Goal: Find specific page/section: Locate a particular part of the current website

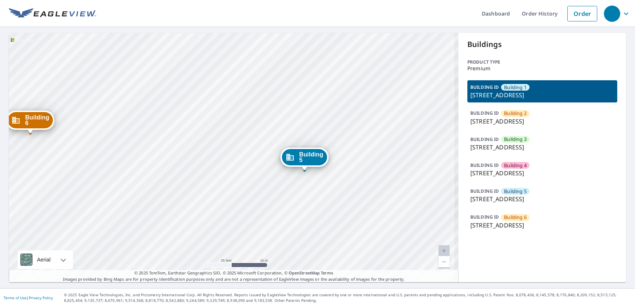
drag, startPoint x: 236, startPoint y: 116, endPoint x: 177, endPoint y: 152, distance: 69.1
click at [230, 159] on div "Building 2 1300 7th Avenue East Alexandria, MN 56308 Building 3 1300 7th Avenue…" at bounding box center [234, 157] width 450 height 249
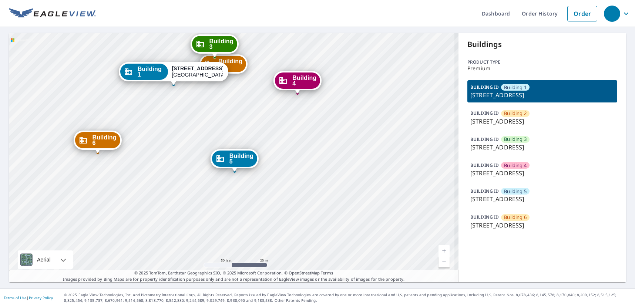
drag, startPoint x: 220, startPoint y: 104, endPoint x: 218, endPoint y: 163, distance: 58.5
click at [218, 162] on div "Building 2 1300 7th Avenue East Alexandria, MN 56308 Building 3 1300 7th Avenue…" at bounding box center [234, 157] width 450 height 249
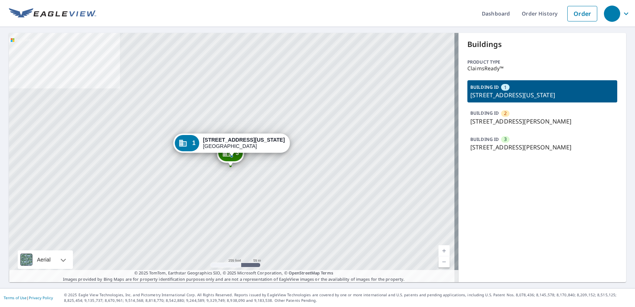
drag, startPoint x: 134, startPoint y: 108, endPoint x: 149, endPoint y: 81, distance: 31.8
click at [136, 107] on div "2 902 W Burton St Wichita, KS 67213 3 902 W Burton St Wichita, KS 67213 1 901 W…" at bounding box center [234, 157] width 450 height 249
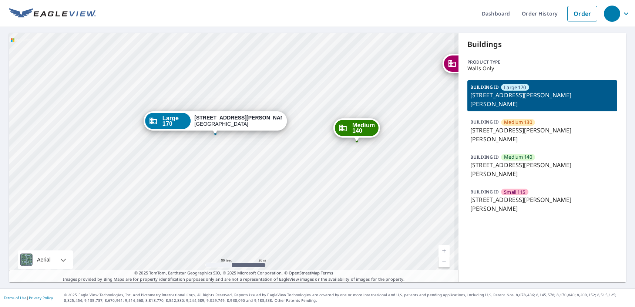
drag, startPoint x: 264, startPoint y: 160, endPoint x: 201, endPoint y: 181, distance: 65.8
click at [204, 182] on div "Medium 130 6804 Schroeder Rd Madison, WI 53711 Medium 140 6876 Schroeder Rd Mad…" at bounding box center [234, 157] width 450 height 249
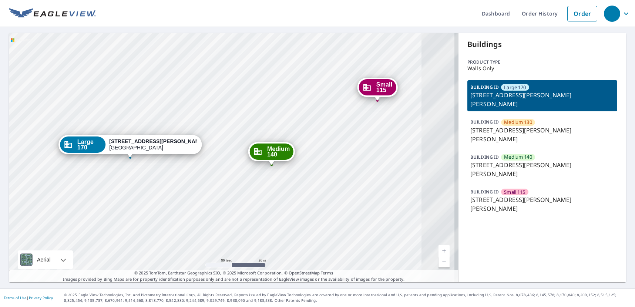
drag, startPoint x: 281, startPoint y: 179, endPoint x: 233, endPoint y: 189, distance: 48.9
click at [233, 189] on div "Medium 130 6804 Schroeder Rd Madison, WI 53711 Medium 140 6876 Schroeder Rd Mad…" at bounding box center [234, 157] width 450 height 249
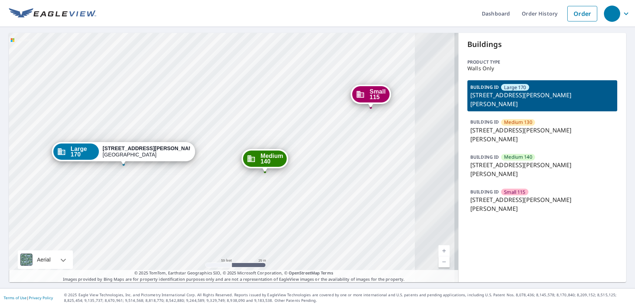
drag, startPoint x: 292, startPoint y: 167, endPoint x: 260, endPoint y: 188, distance: 38.5
click at [260, 188] on div "Medium 130 6804 Schroeder Rd Madison, WI 53711 Medium 140 6876 Schroeder Rd Mad…" at bounding box center [234, 157] width 450 height 249
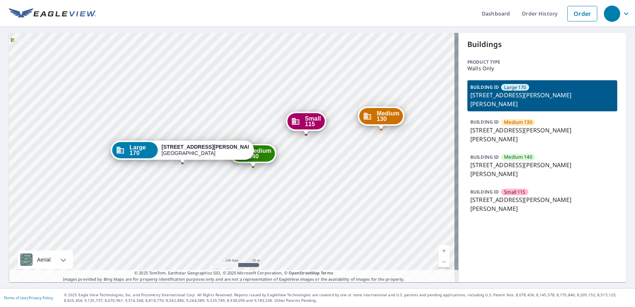
drag, startPoint x: 221, startPoint y: 112, endPoint x: 233, endPoint y: 141, distance: 31.2
click at [233, 141] on div "Medium 130 6804 Schroeder Rd Madison, WI 53711 Medium 140 6876 Schroeder Rd Mad…" at bounding box center [234, 157] width 450 height 249
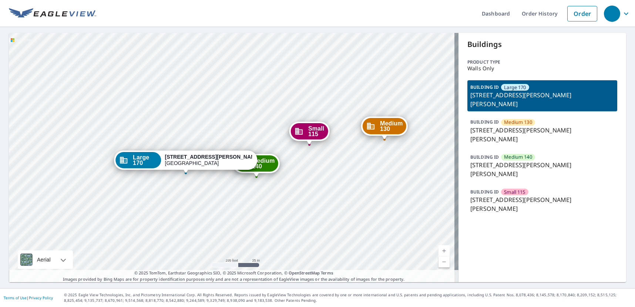
click at [392, 127] on span "Medium 130" at bounding box center [391, 126] width 23 height 11
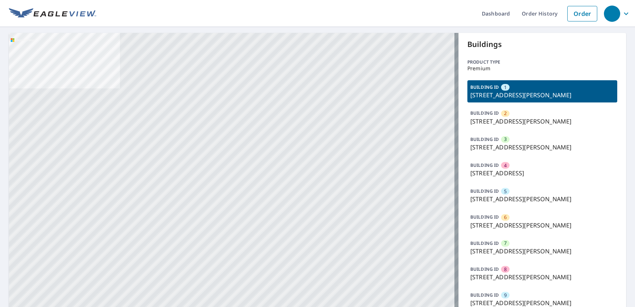
drag, startPoint x: 275, startPoint y: 215, endPoint x: 261, endPoint y: 164, distance: 53.0
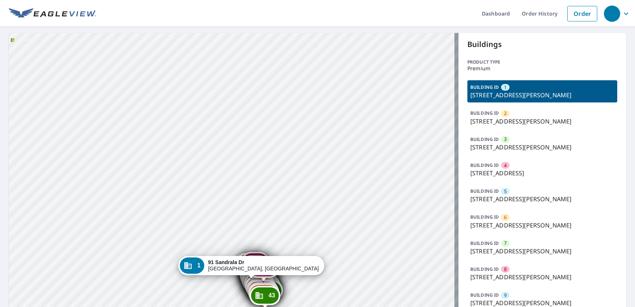
drag, startPoint x: 301, startPoint y: 289, endPoint x: 297, endPoint y: 267, distance: 23.0
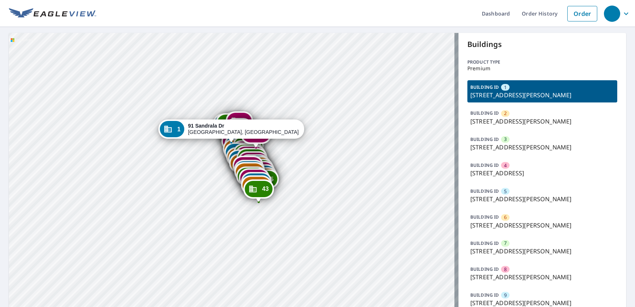
drag, startPoint x: 252, startPoint y: 270, endPoint x: 265, endPoint y: 198, distance: 73.8
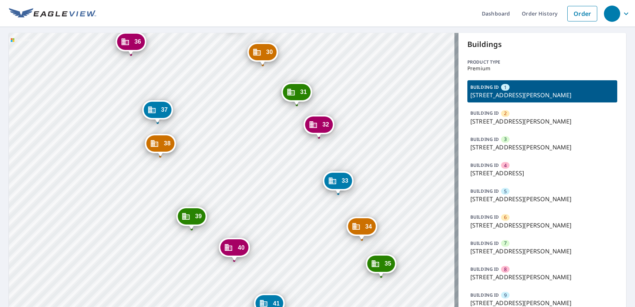
drag, startPoint x: 283, startPoint y: 144, endPoint x: 316, endPoint y: 202, distance: 67.0
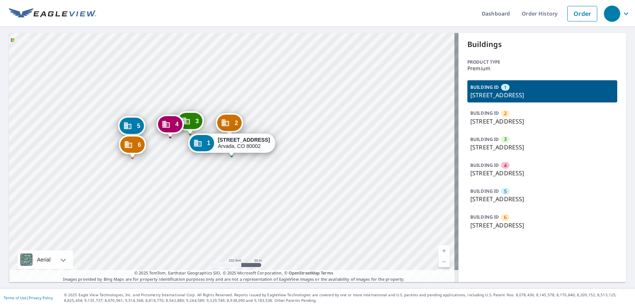
drag, startPoint x: 167, startPoint y: 160, endPoint x: 164, endPoint y: 175, distance: 15.1
click at [164, 175] on div "2 12630 W 51st Pl Arvada, CO 80002 3 9800 W 51st Pl Arvada, CO 80002 4 9900 W 5…" at bounding box center [234, 157] width 450 height 249
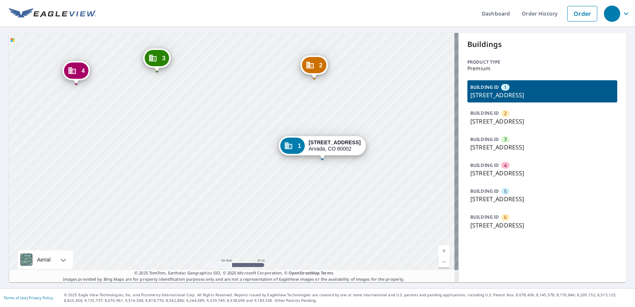
drag, startPoint x: 187, startPoint y: 150, endPoint x: 169, endPoint y: 195, distance: 49.5
click at [169, 195] on div "2 12630 W 51st Pl Arvada, CO 80002 3 9800 W 51st Pl Arvada, CO 80002 4 9900 W 5…" at bounding box center [234, 157] width 450 height 249
click at [6, 124] on div "Dashboard Order History Order 2 12630 W 51st Pl Arvada, CO 80002 3 9800 W 51st …" at bounding box center [317, 153] width 635 height 307
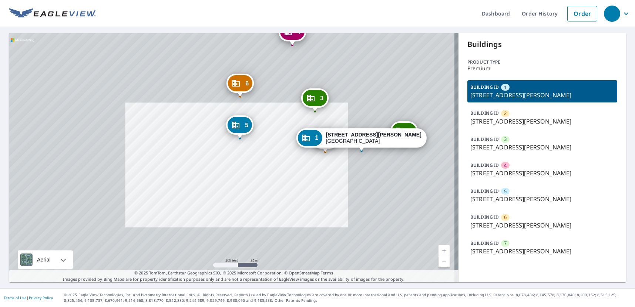
drag, startPoint x: 292, startPoint y: 158, endPoint x: 279, endPoint y: 166, distance: 15.0
click at [279, 166] on div "2 [STREET_ADDRESS][PERSON_NAME][PERSON_NAME] 3 [STREET_ADDRESS][PERSON_NAME][PE…" at bounding box center [234, 157] width 450 height 249
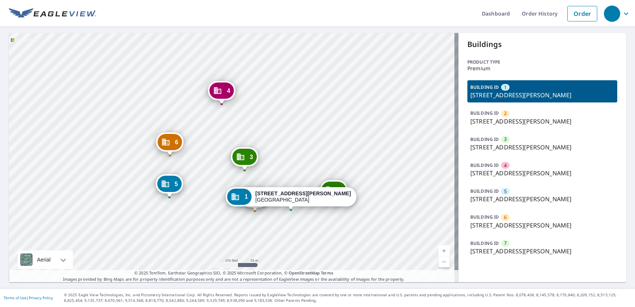
drag, startPoint x: 286, startPoint y: 211, endPoint x: 199, endPoint y: 211, distance: 87.0
click at [199, 211] on div "2 [STREET_ADDRESS][PERSON_NAME][PERSON_NAME] 3 [STREET_ADDRESS][PERSON_NAME][PE…" at bounding box center [234, 157] width 450 height 249
